Goal: Task Accomplishment & Management: Manage account settings

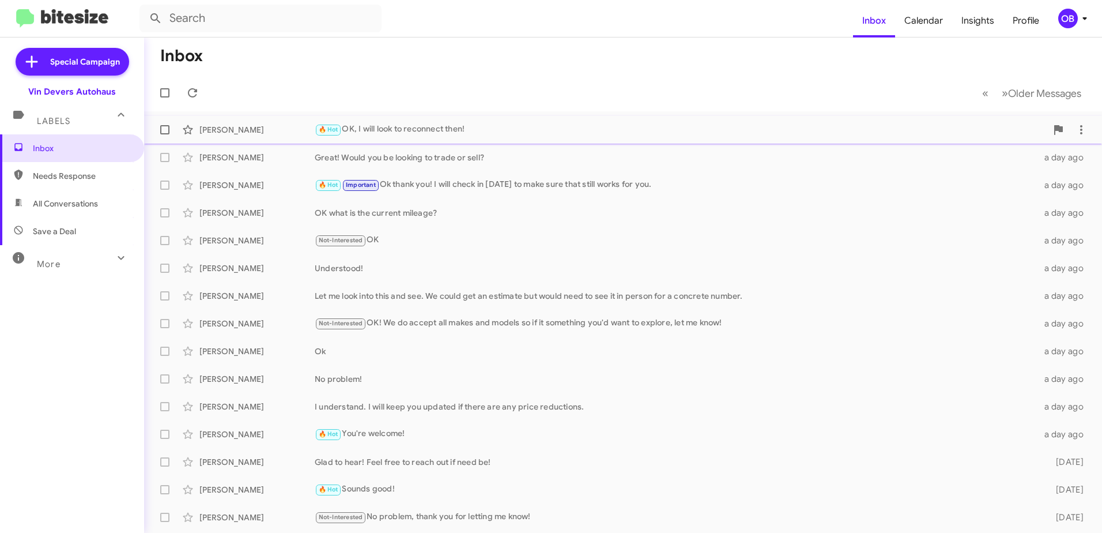
click at [520, 120] on div "[PERSON_NAME] 🔥 Hot OK, I will look to reconnect then! 21 hours ago" at bounding box center [623, 129] width 940 height 23
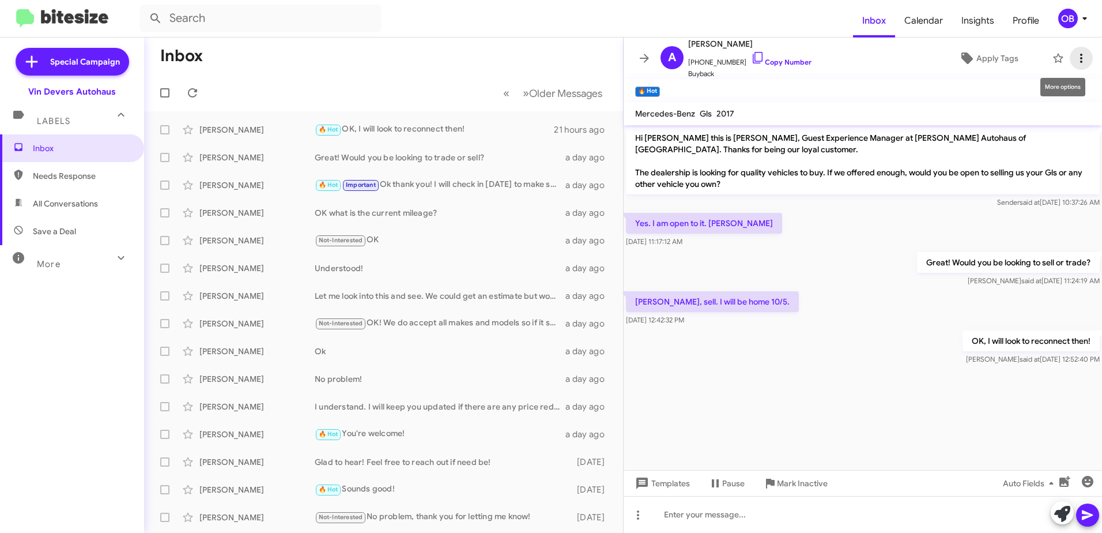
click at [1077, 62] on icon at bounding box center [1082, 58] width 14 height 14
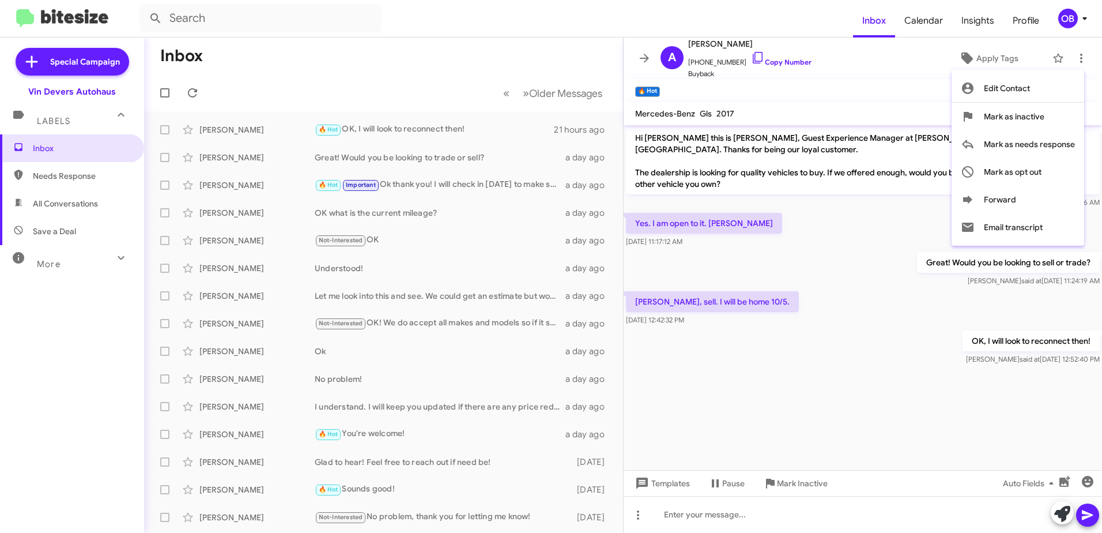
click at [730, 485] on div at bounding box center [551, 266] width 1102 height 533
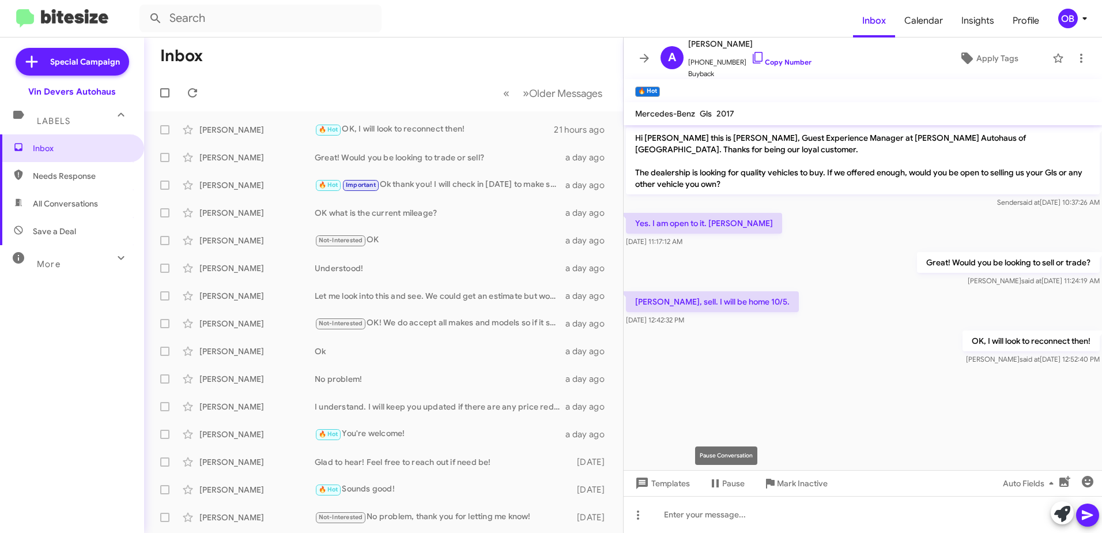
click at [730, 485] on span "Pause" at bounding box center [733, 483] width 22 height 21
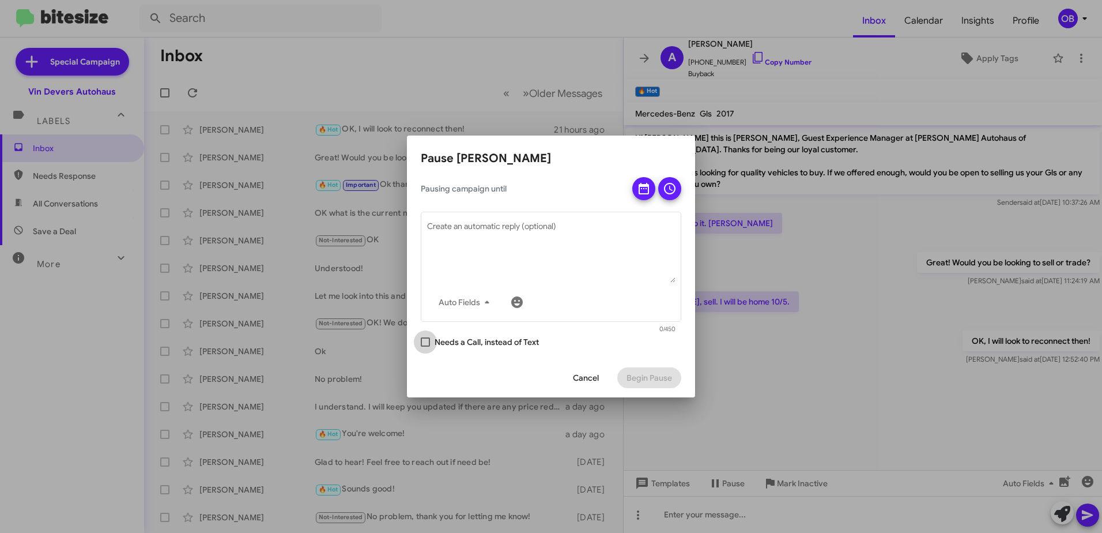
click at [431, 342] on label "Needs a Call, instead of Text" at bounding box center [480, 342] width 118 height 14
click at [425, 347] on input "Needs a Call, instead of Text" at bounding box center [425, 347] width 1 height 1
checkbox input "true"
click at [647, 183] on icon at bounding box center [644, 189] width 14 height 14
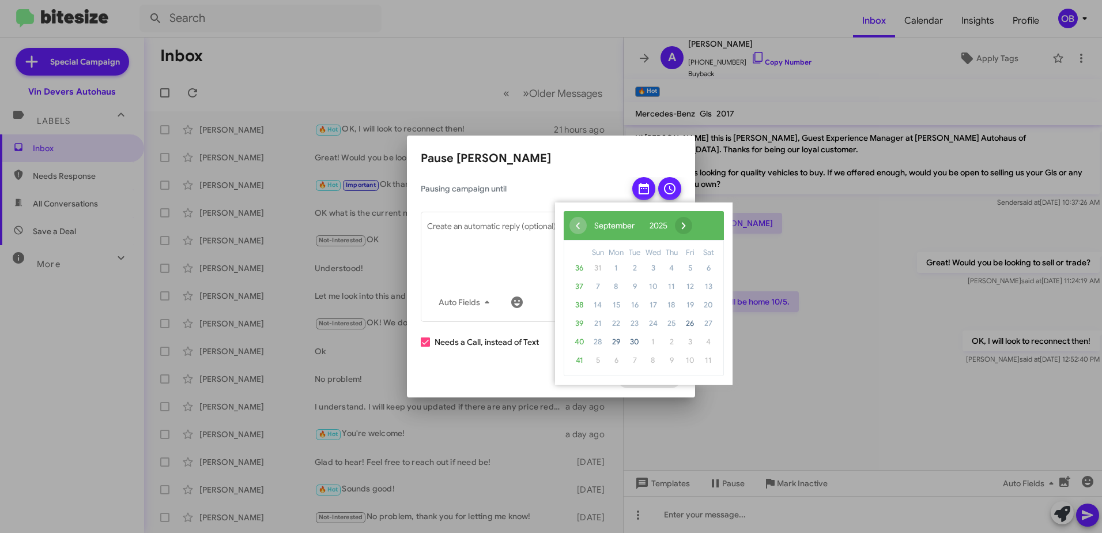
click at [692, 221] on span "›" at bounding box center [683, 225] width 17 height 17
click at [599, 288] on span "5" at bounding box center [598, 286] width 18 height 18
click at [616, 290] on span "6" at bounding box center [616, 286] width 18 height 18
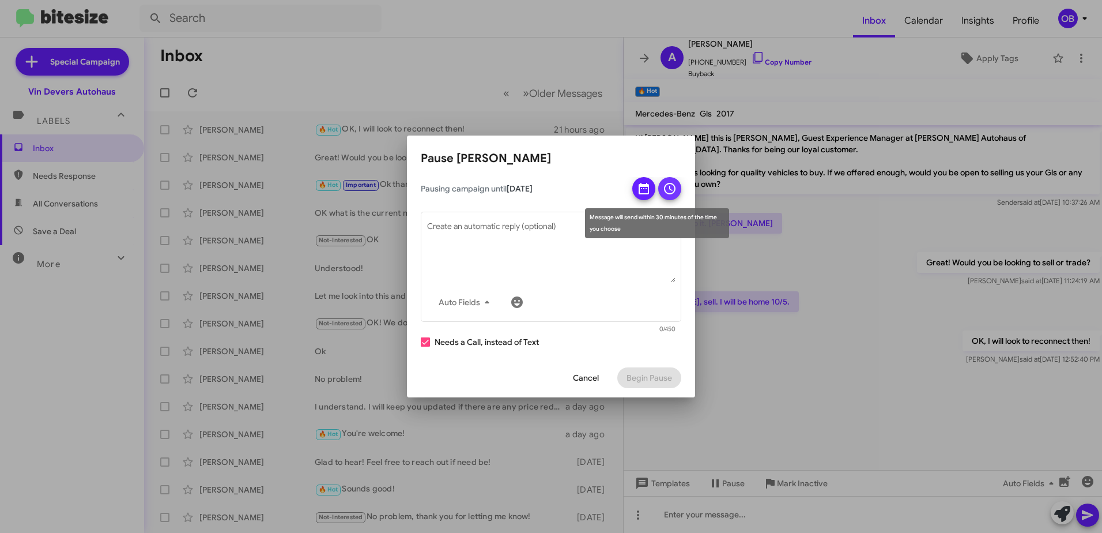
click at [671, 195] on icon at bounding box center [670, 189] width 14 height 14
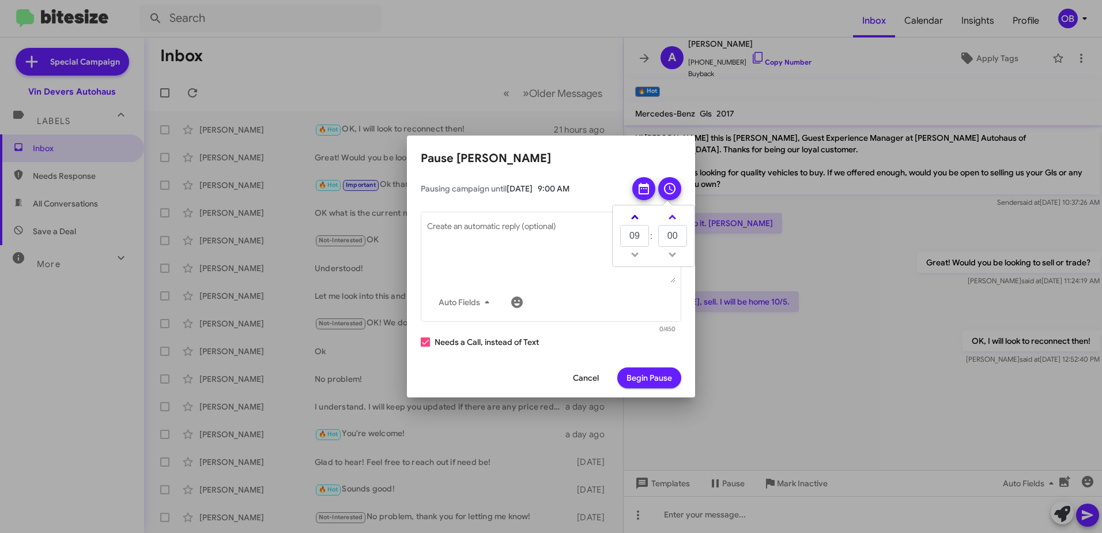
click at [639, 223] on link at bounding box center [635, 216] width 20 height 13
type input "10"
click at [566, 225] on textarea "Create an automatic reply (optional)" at bounding box center [551, 253] width 248 height 60
click at [436, 344] on mat-tooltip-component "Auto Fields (Ctrl+Shift+A)" at bounding box center [466, 329] width 93 height 35
click at [424, 345] on mat-tooltip-component "Auto Fields (Ctrl+Shift+A)" at bounding box center [466, 329] width 93 height 35
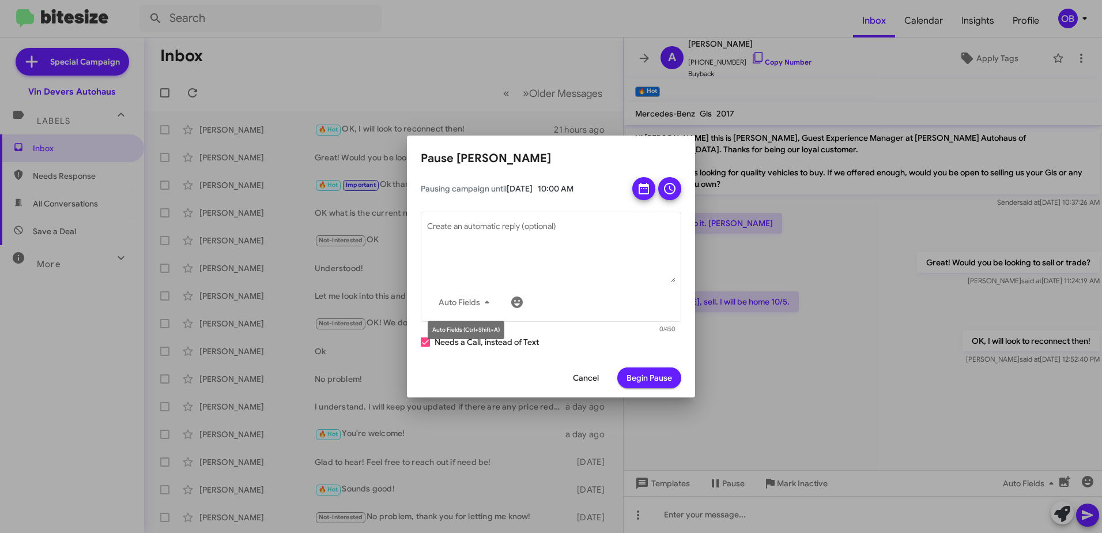
click at [426, 338] on mat-tooltip-component "Auto Fields (Ctrl+Shift+A)" at bounding box center [466, 329] width 93 height 35
click at [426, 338] on span at bounding box center [425, 341] width 9 height 9
click at [425, 347] on input "Needs a Call, instead of Text" at bounding box center [425, 347] width 1 height 1
checkbox input "false"
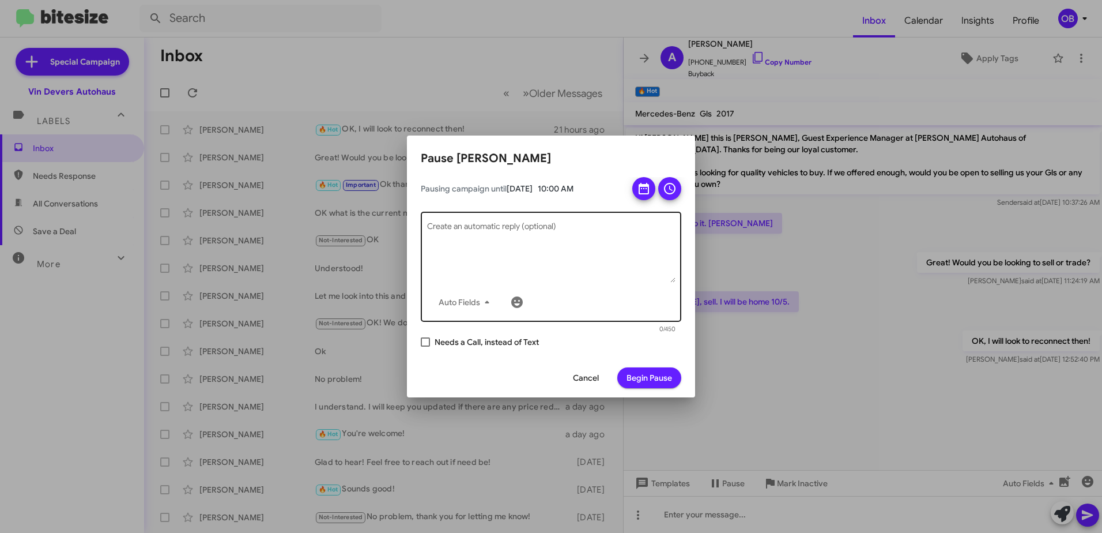
click at [475, 251] on textarea "Create an automatic reply (optional)" at bounding box center [551, 253] width 248 height 60
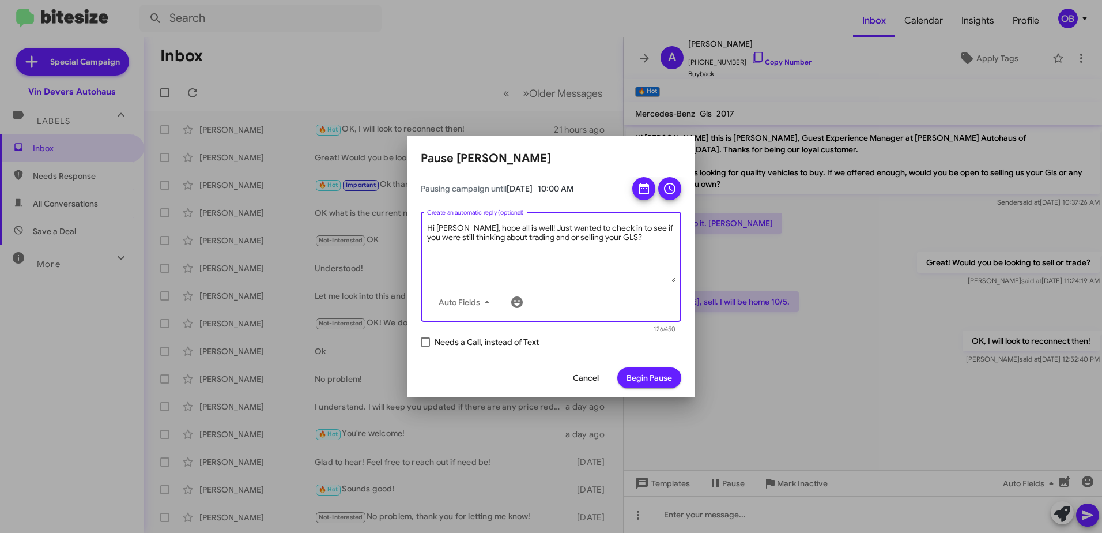
drag, startPoint x: 545, startPoint y: 236, endPoint x: 537, endPoint y: 236, distance: 8.1
click at [537, 236] on textarea "Hi [PERSON_NAME], hope all is well! Just wanted to check in to see if you were …" at bounding box center [551, 253] width 248 height 60
click at [539, 253] on textarea "Hi [PERSON_NAME], hope all is well! Just wanted to check in to see if you were …" at bounding box center [551, 253] width 248 height 60
click at [534, 238] on textarea "Hi [PERSON_NAME], hope all is well! Just wanted to check in to see if you were …" at bounding box center [551, 253] width 248 height 60
drag, startPoint x: 536, startPoint y: 238, endPoint x: 518, endPoint y: 238, distance: 17.9
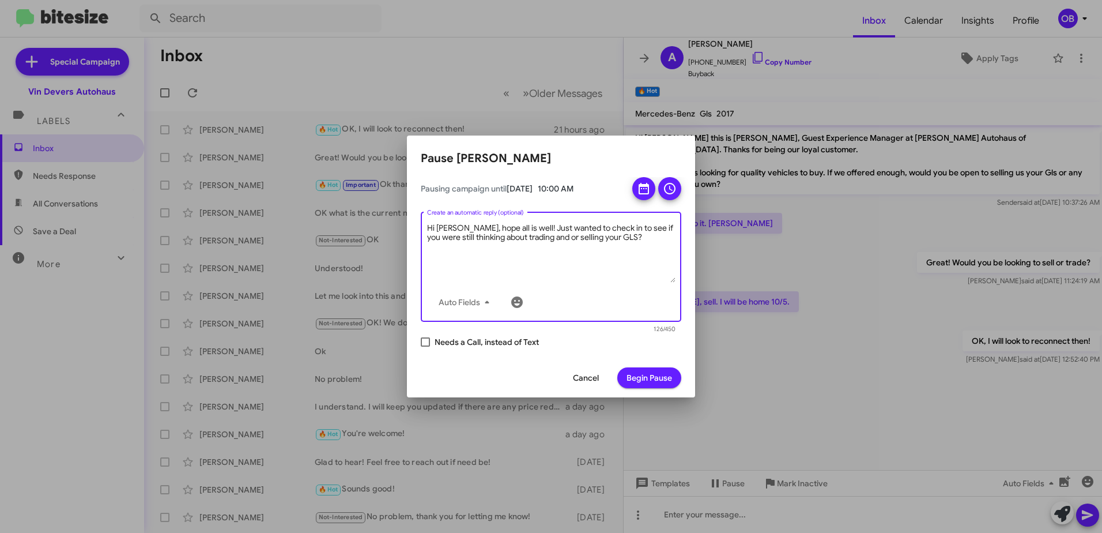
click at [518, 238] on textarea "Hi [PERSON_NAME], hope all is well! Just wanted to check in to see if you were …" at bounding box center [551, 253] width 248 height 60
click at [600, 244] on textarea "Hi [PERSON_NAME], hope all is well! Just wanted to check in to see if you were …" at bounding box center [551, 253] width 248 height 60
type textarea "Hi [PERSON_NAME], hope all is well! Just wanted to check in to see if you were …"
click at [656, 376] on span "Begin Pause" at bounding box center [650, 377] width 46 height 21
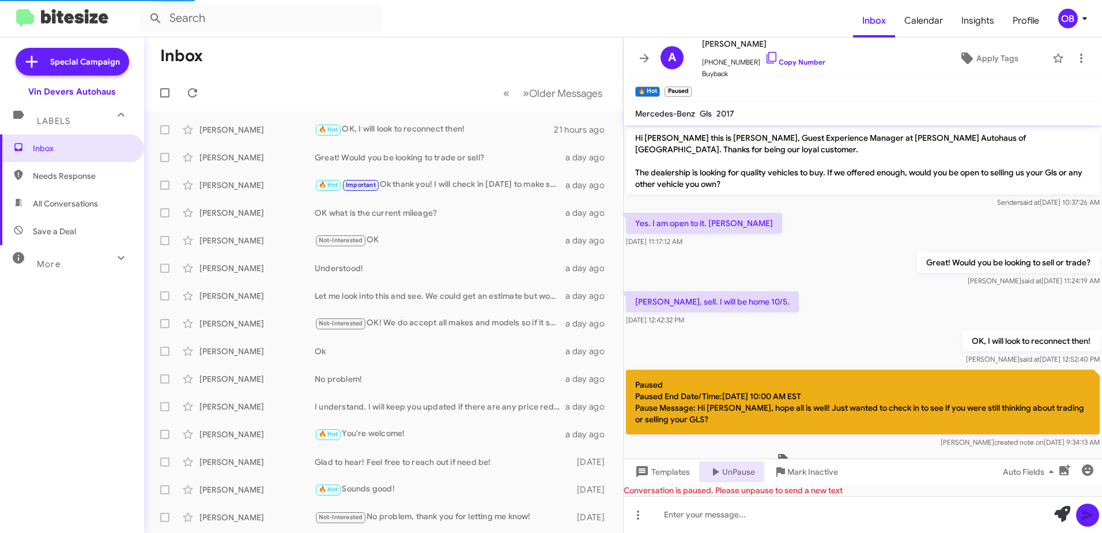
scroll to position [33, 0]
